Goal: Check status: Check status

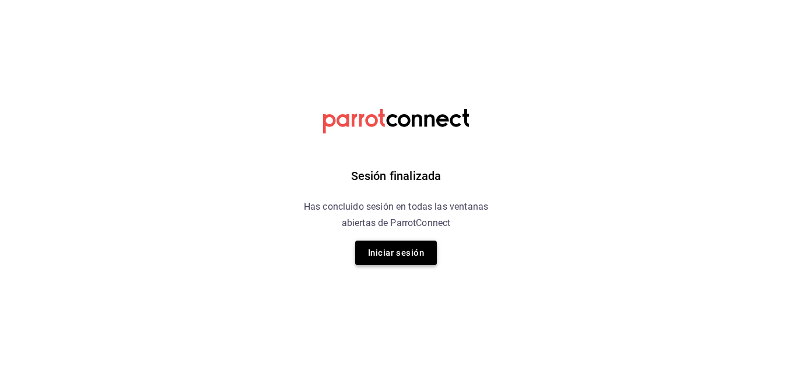
click at [421, 256] on button "Iniciar sesión" at bounding box center [396, 253] width 82 height 24
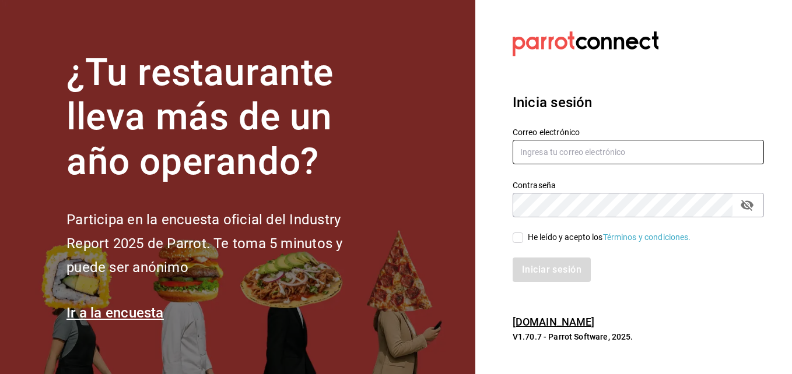
type input "andres237@hotmail.com"
click at [532, 240] on div "He leído y acepto los Términos y condiciones." at bounding box center [609, 238] width 163 height 12
click at [523, 240] on input "He leído y acepto los Términos y condiciones." at bounding box center [518, 238] width 10 height 10
checkbox input "true"
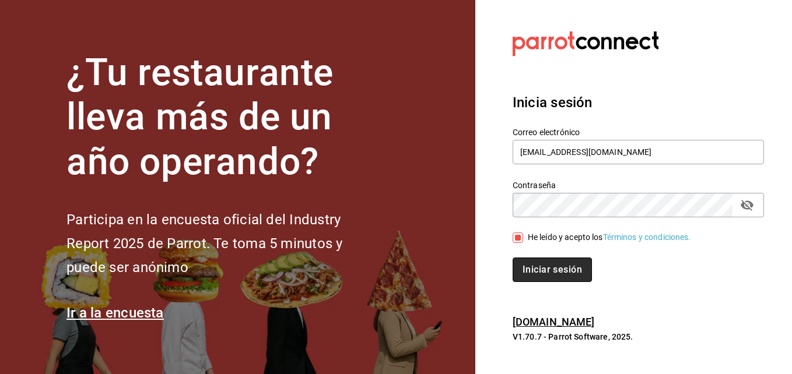
click at [544, 261] on button "Iniciar sesión" at bounding box center [552, 270] width 79 height 24
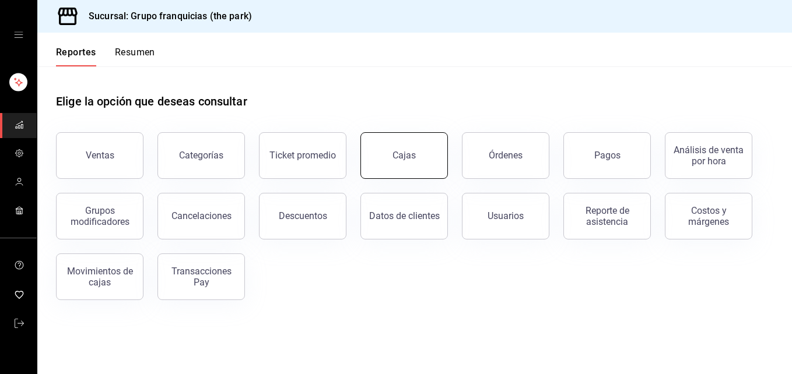
click at [425, 169] on link "Cajas" at bounding box center [403, 155] width 87 height 47
